Goal: Task Accomplishment & Management: Complete application form

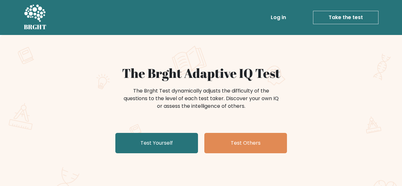
scroll to position [13, 0]
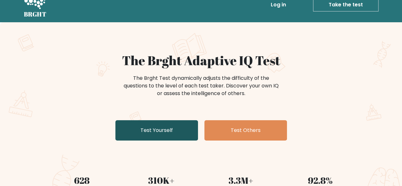
click at [162, 122] on link "Test Yourself" at bounding box center [156, 130] width 83 height 20
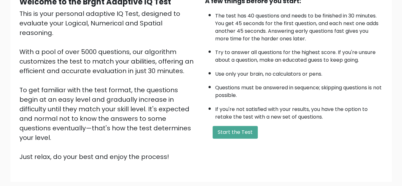
scroll to position [105, 0]
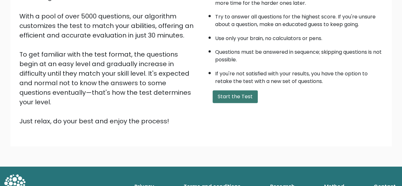
click at [234, 92] on button "Start the Test" at bounding box center [235, 96] width 45 height 13
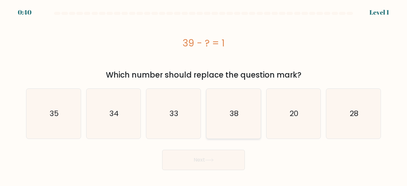
click at [227, 104] on icon "38" at bounding box center [233, 114] width 50 height 50
click at [204, 95] on input "d. 38" at bounding box center [203, 94] width 0 height 2
radio input "true"
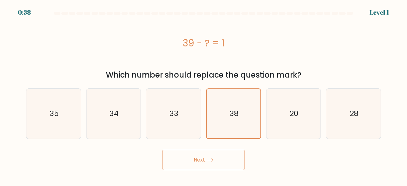
click at [203, 161] on button "Next" at bounding box center [203, 160] width 83 height 20
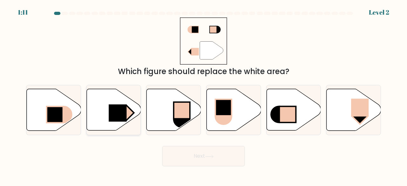
click at [119, 108] on rect at bounding box center [118, 113] width 18 height 17
click at [203, 95] on input "b." at bounding box center [203, 94] width 0 height 2
radio input "true"
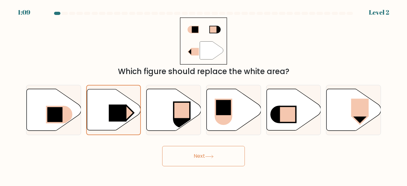
click at [201, 158] on button "Next" at bounding box center [203, 156] width 83 height 20
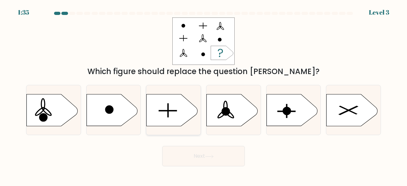
click at [172, 106] on icon at bounding box center [171, 110] width 51 height 32
click at [203, 95] on input "c." at bounding box center [203, 94] width 0 height 2
radio input "true"
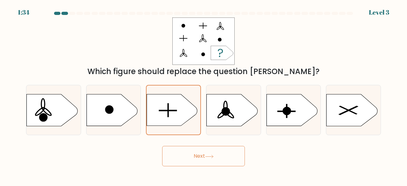
click at [196, 161] on button "Next" at bounding box center [203, 156] width 83 height 20
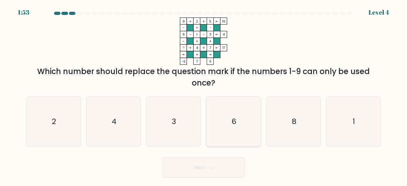
click at [210, 110] on icon "6" at bounding box center [233, 122] width 50 height 50
click at [204, 95] on input "d. 6" at bounding box center [203, 94] width 0 height 2
radio input "true"
click at [199, 174] on button "Next" at bounding box center [203, 167] width 83 height 20
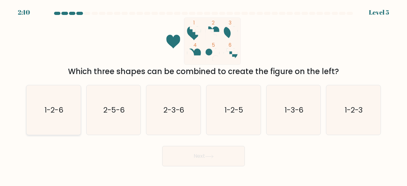
click at [61, 127] on icon "1-2-6" at bounding box center [54, 110] width 50 height 50
click at [203, 95] on input "a. 1-2-6" at bounding box center [203, 94] width 0 height 2
radio input "true"
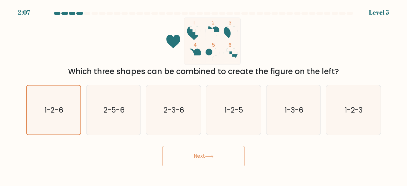
click at [173, 155] on button "Next" at bounding box center [203, 156] width 83 height 20
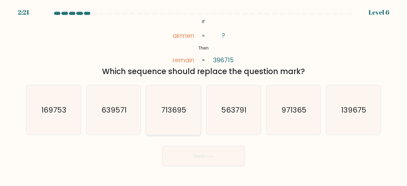
click at [184, 114] on text "713695" at bounding box center [173, 110] width 25 height 10
click at [203, 95] on input "c. 713695" at bounding box center [203, 94] width 0 height 2
radio input "true"
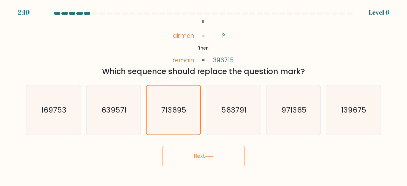
click at [207, 152] on button "Next" at bounding box center [203, 156] width 83 height 20
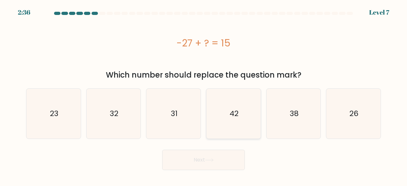
click at [238, 105] on icon "42" at bounding box center [233, 114] width 50 height 50
click at [204, 95] on input "d. 42" at bounding box center [203, 94] width 0 height 2
radio input "true"
click at [209, 158] on button "Next" at bounding box center [203, 160] width 83 height 20
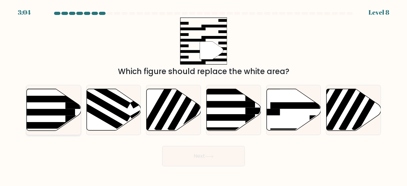
click at [62, 106] on icon at bounding box center [54, 110] width 54 height 42
click at [203, 95] on input "a." at bounding box center [203, 94] width 0 height 2
radio input "true"
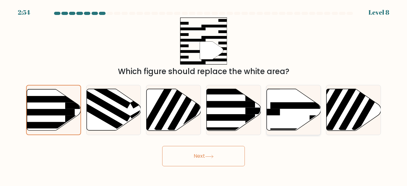
click at [277, 117] on icon at bounding box center [293, 110] width 54 height 42
click at [204, 95] on input "e." at bounding box center [203, 94] width 0 height 2
radio input "true"
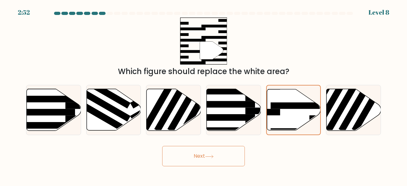
click at [208, 154] on button "Next" at bounding box center [203, 156] width 83 height 20
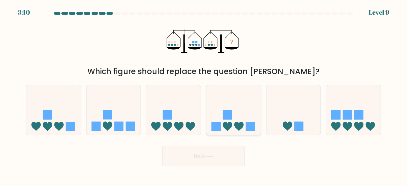
click at [227, 120] on icon at bounding box center [233, 109] width 54 height 45
click at [204, 95] on input "d." at bounding box center [203, 94] width 0 height 2
radio input "true"
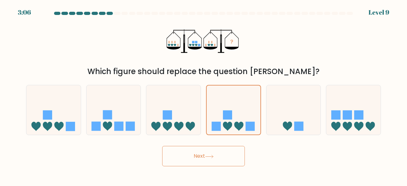
click at [214, 159] on button "Next" at bounding box center [203, 156] width 83 height 20
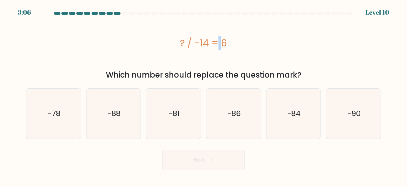
click at [184, 44] on div "? / -14 = 6" at bounding box center [203, 43] width 355 height 14
click at [161, 49] on div "? / -14 = 6" at bounding box center [203, 43] width 355 height 14
click at [293, 116] on text "-84" at bounding box center [293, 113] width 13 height 10
click at [204, 95] on input "e. -84" at bounding box center [203, 94] width 0 height 2
radio input "true"
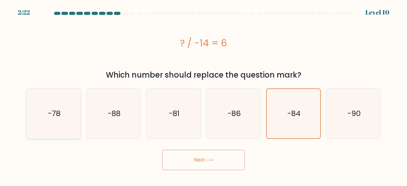
click at [60, 106] on icon "-78" at bounding box center [54, 114] width 50 height 50
click at [203, 95] on input "a. -78" at bounding box center [203, 94] width 0 height 2
radio input "true"
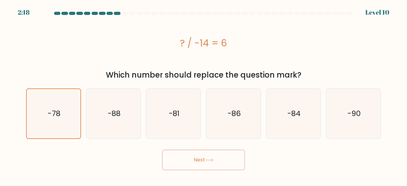
click at [200, 165] on button "Next" at bounding box center [203, 160] width 83 height 20
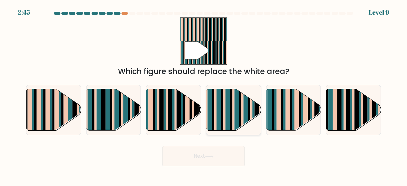
click at [228, 113] on rect at bounding box center [227, 115] width 4 height 54
click at [204, 95] on input "d." at bounding box center [203, 94] width 0 height 2
radio input "true"
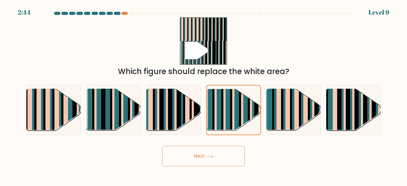
click at [219, 162] on button "Next" at bounding box center [203, 156] width 83 height 20
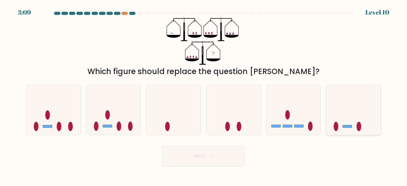
click at [363, 111] on icon at bounding box center [353, 109] width 54 height 45
click at [204, 95] on input "f." at bounding box center [203, 94] width 0 height 2
radio input "true"
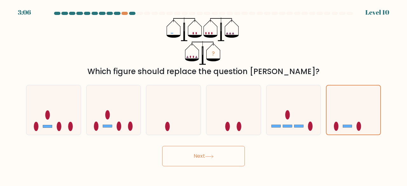
click at [224, 156] on button "Next" at bounding box center [203, 156] width 83 height 20
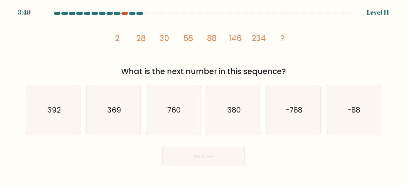
click at [125, 12] on div at bounding box center [124, 13] width 6 height 3
click at [61, 121] on icon "392" at bounding box center [54, 110] width 50 height 50
click at [203, 95] on input "a. 392" at bounding box center [203, 94] width 0 height 2
radio input "true"
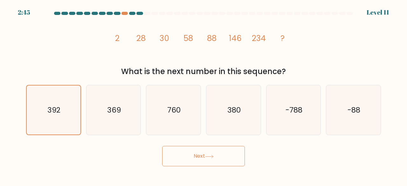
click at [208, 160] on button "Next" at bounding box center [203, 156] width 83 height 20
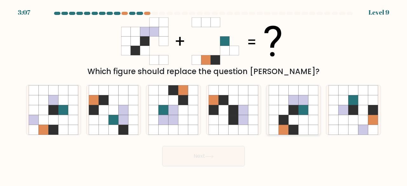
click at [301, 114] on icon at bounding box center [303, 110] width 10 height 10
click at [204, 95] on input "e." at bounding box center [203, 94] width 0 height 2
radio input "true"
click at [190, 155] on button "Next" at bounding box center [203, 156] width 83 height 20
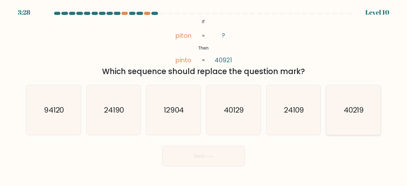
click at [347, 103] on icon "40219" at bounding box center [353, 110] width 50 height 50
click at [204, 95] on input "f. 40219" at bounding box center [203, 94] width 0 height 2
radio input "true"
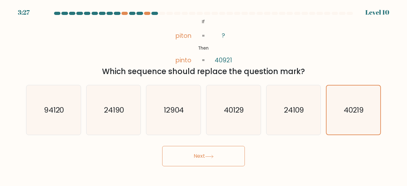
drag, startPoint x: 251, startPoint y: 159, endPoint x: 219, endPoint y: 154, distance: 32.1
click at [219, 154] on div "Next" at bounding box center [203, 155] width 362 height 24
click at [219, 154] on button "Next" at bounding box center [203, 156] width 83 height 20
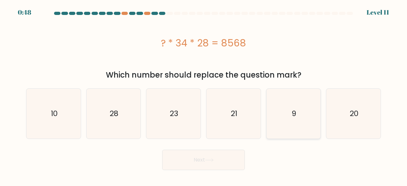
click at [298, 117] on icon "9" at bounding box center [293, 114] width 50 height 50
click at [204, 95] on input "e. 9" at bounding box center [203, 94] width 0 height 2
radio input "true"
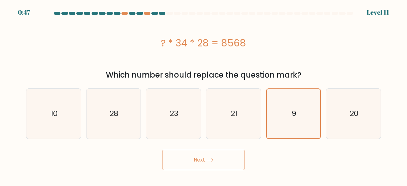
click at [235, 157] on button "Next" at bounding box center [203, 160] width 83 height 20
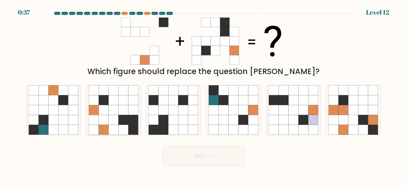
click at [140, 116] on div at bounding box center [113, 110] width 55 height 51
click at [203, 95] on input "b." at bounding box center [203, 94] width 0 height 2
radio input "true"
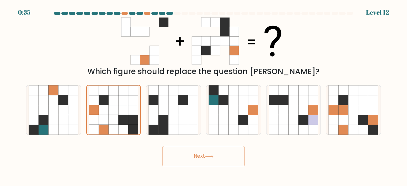
click at [206, 163] on button "Next" at bounding box center [203, 156] width 83 height 20
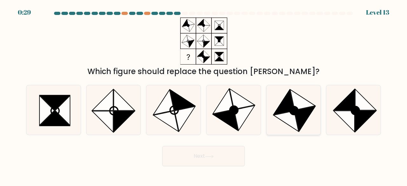
click at [294, 112] on circle at bounding box center [293, 110] width 11 height 11
click at [204, 95] on input "e." at bounding box center [203, 94] width 0 height 2
radio input "true"
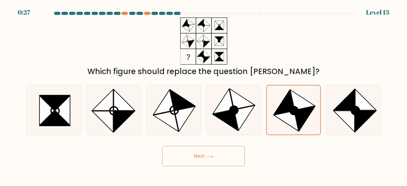
click at [211, 151] on button "Next" at bounding box center [203, 156] width 83 height 20
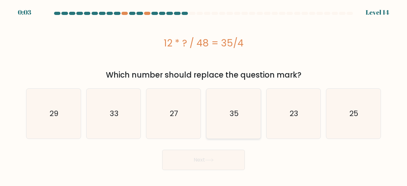
click at [234, 114] on text "35" at bounding box center [233, 113] width 9 height 10
click at [204, 95] on input "d. 35" at bounding box center [203, 94] width 0 height 2
radio input "true"
click at [202, 160] on button "Next" at bounding box center [203, 160] width 83 height 20
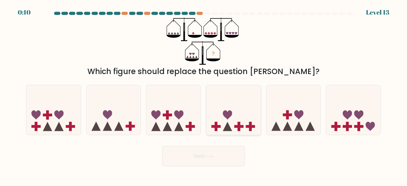
click at [223, 121] on icon at bounding box center [233, 109] width 54 height 45
click at [204, 95] on input "d." at bounding box center [203, 94] width 0 height 2
radio input "true"
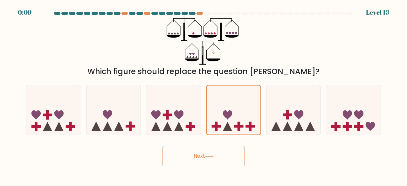
click at [208, 151] on button "Next" at bounding box center [203, 156] width 83 height 20
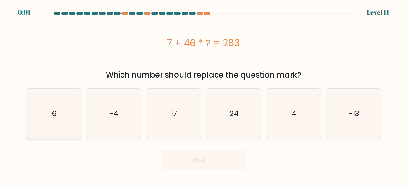
click at [54, 117] on text "6" at bounding box center [53, 113] width 5 height 10
click at [203, 95] on input "a. 6" at bounding box center [203, 94] width 0 height 2
radio input "true"
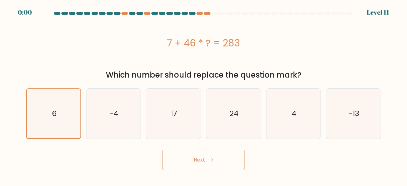
click at [201, 171] on body "0:00 Level 11 6" at bounding box center [203, 93] width 407 height 186
click at [206, 142] on form "a. 6" at bounding box center [203, 91] width 407 height 158
